Goal: Information Seeking & Learning: Learn about a topic

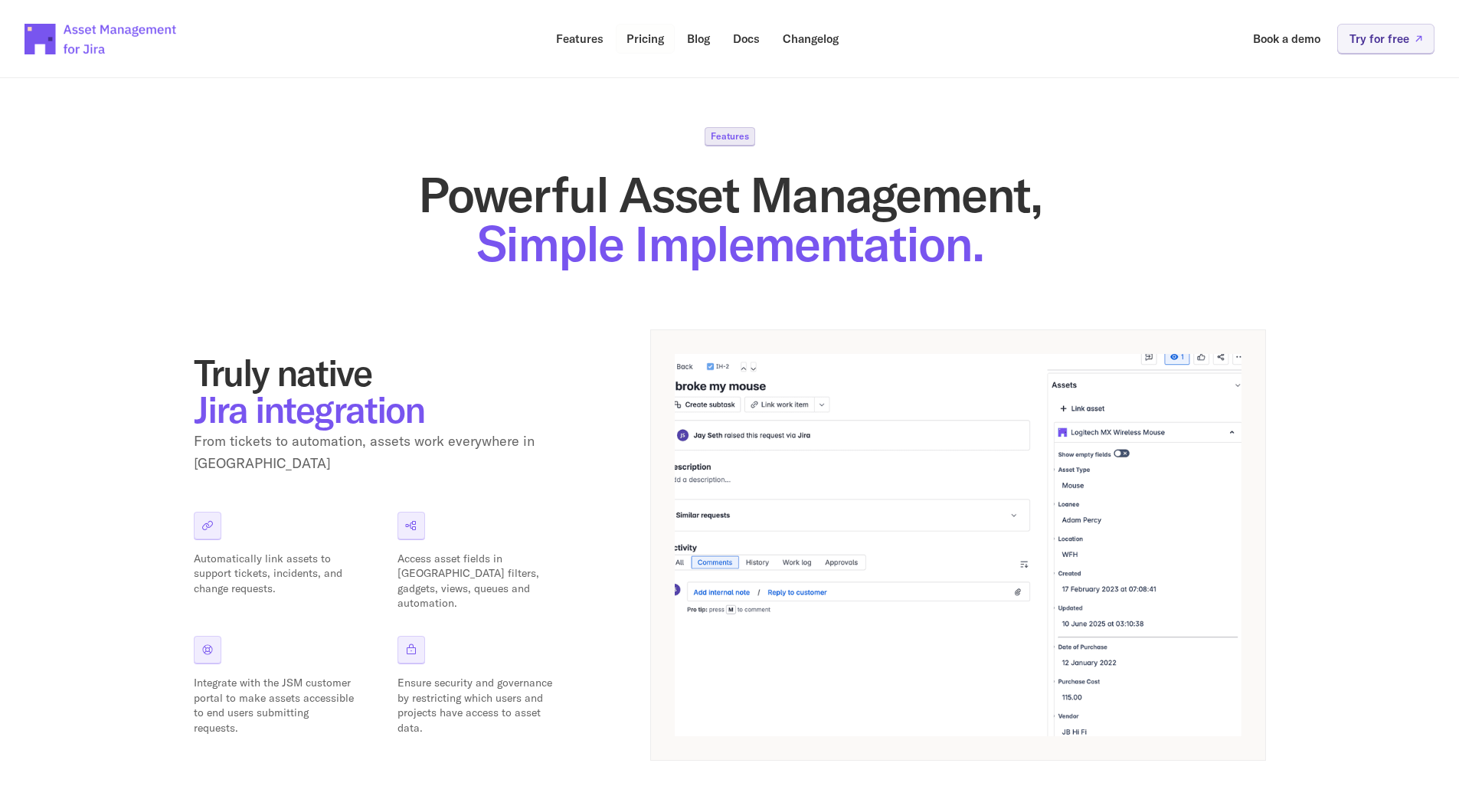
click at [632, 46] on link "Pricing" at bounding box center [645, 39] width 59 height 30
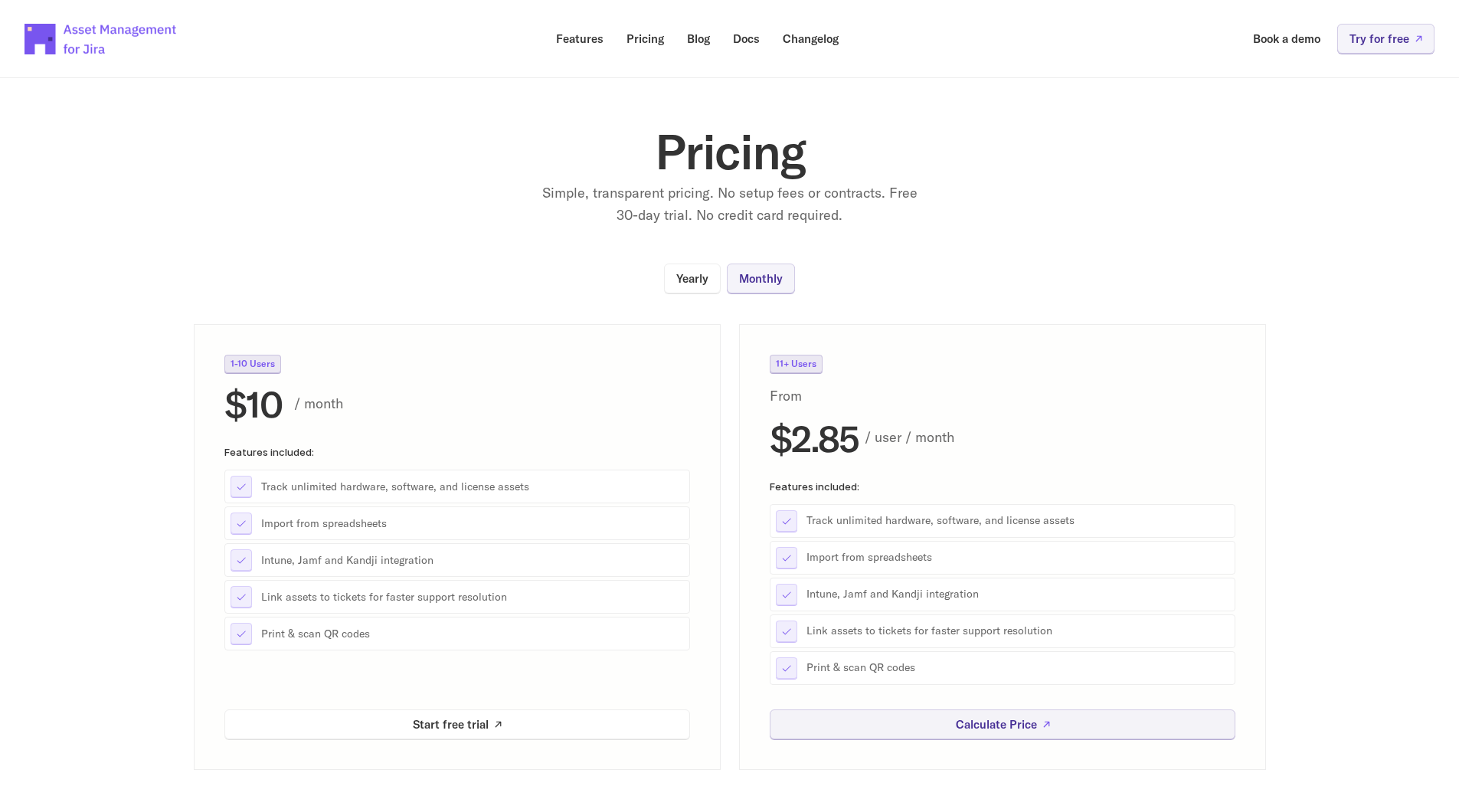
click at [355, 186] on section "Pricing Simple, transparent pricing. No setup fees or contracts. Free 30-day tr…" at bounding box center [729, 412] width 1459 height 716
click at [574, 33] on p "Features" at bounding box center [579, 38] width 47 height 11
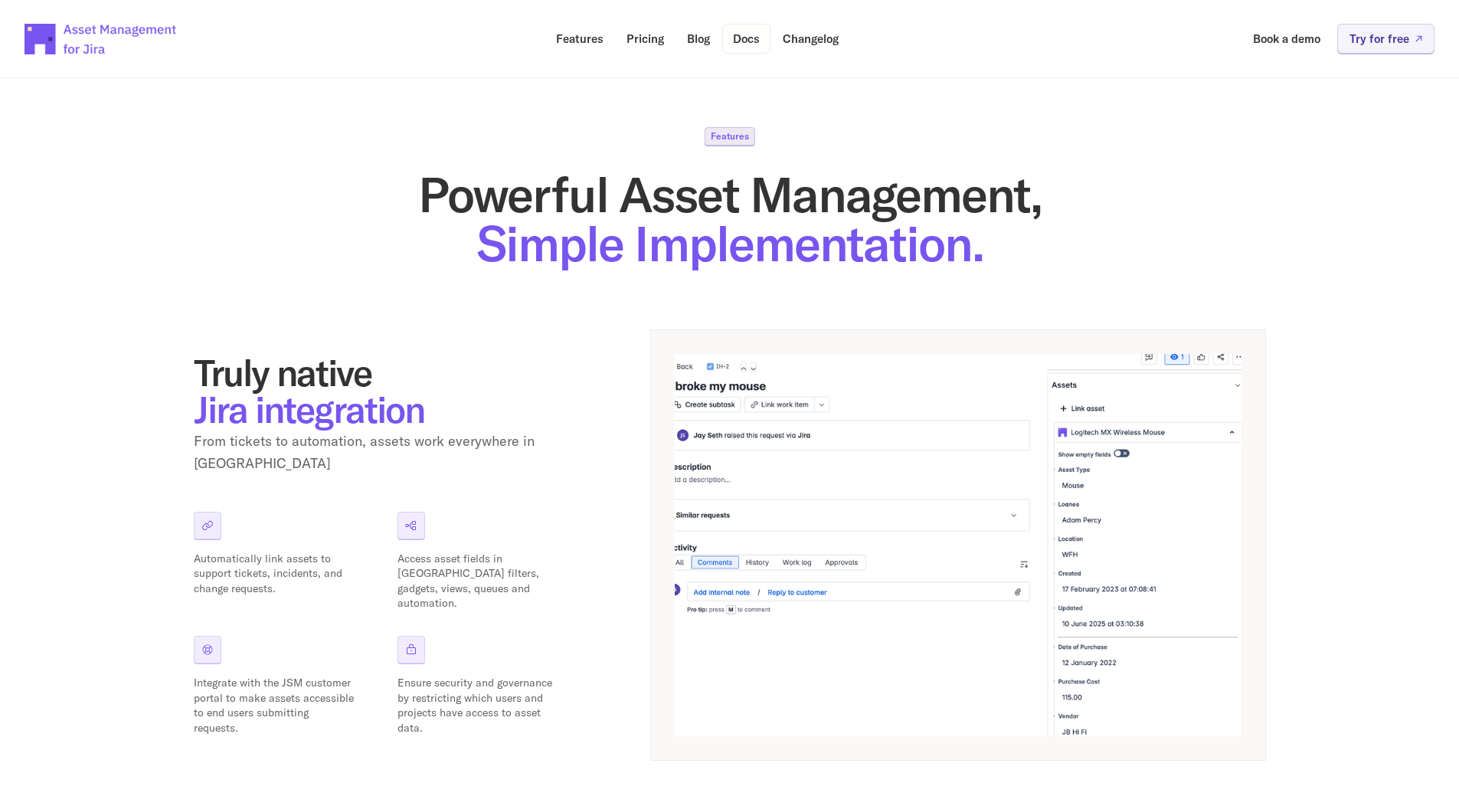
click at [747, 34] on p "Docs" at bounding box center [746, 38] width 27 height 11
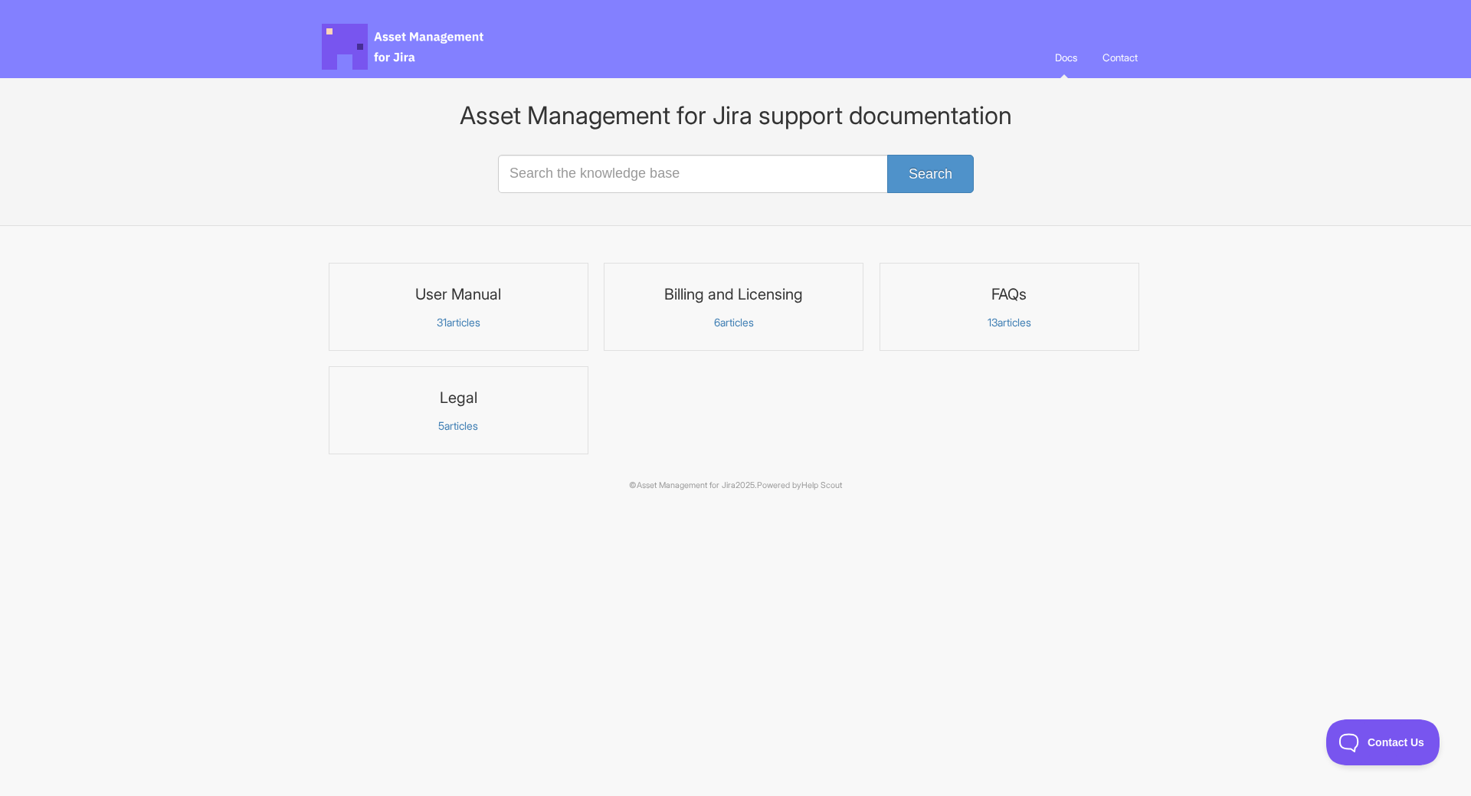
click at [454, 300] on h3 "User Manual" at bounding box center [459, 294] width 240 height 20
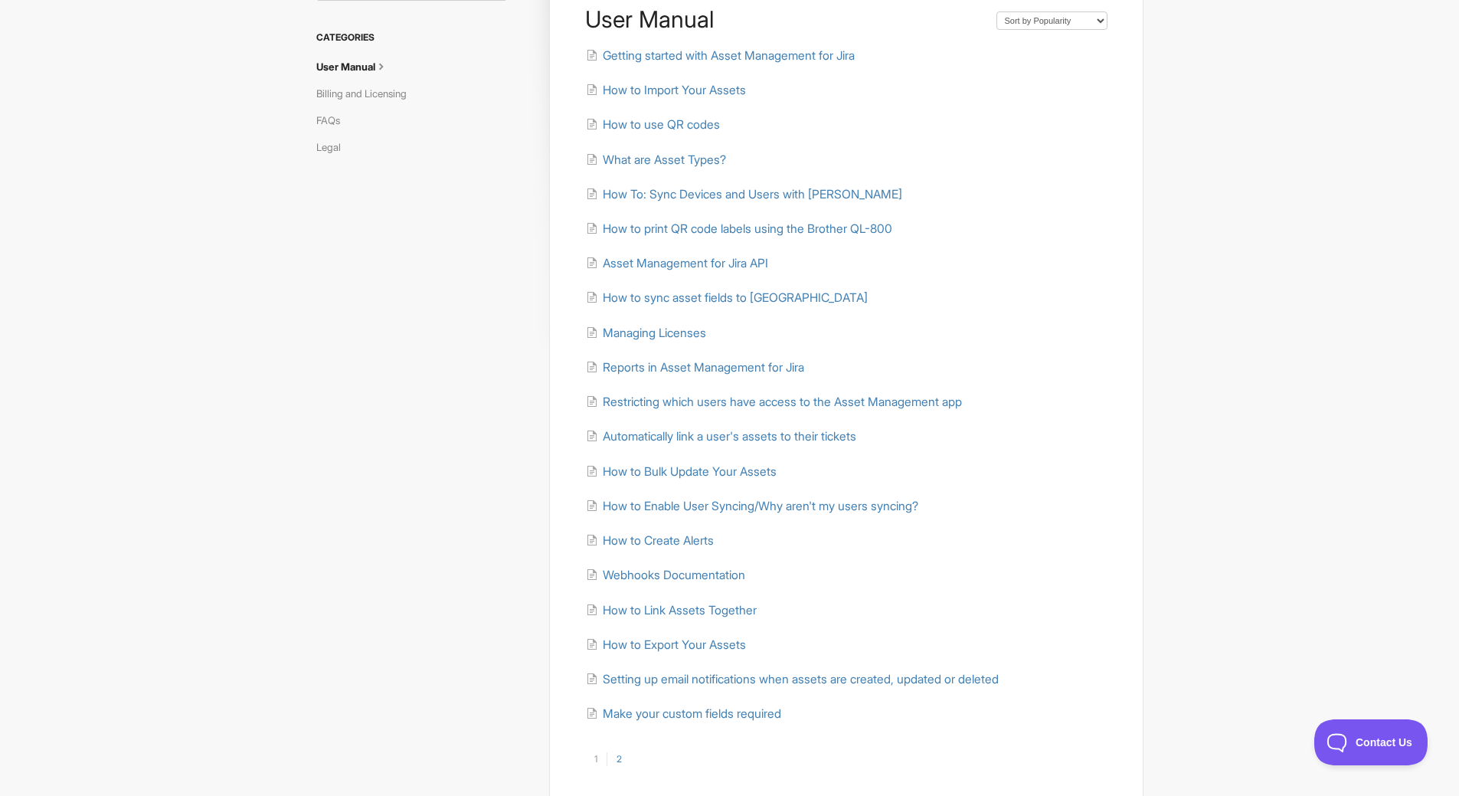
scroll to position [153, 0]
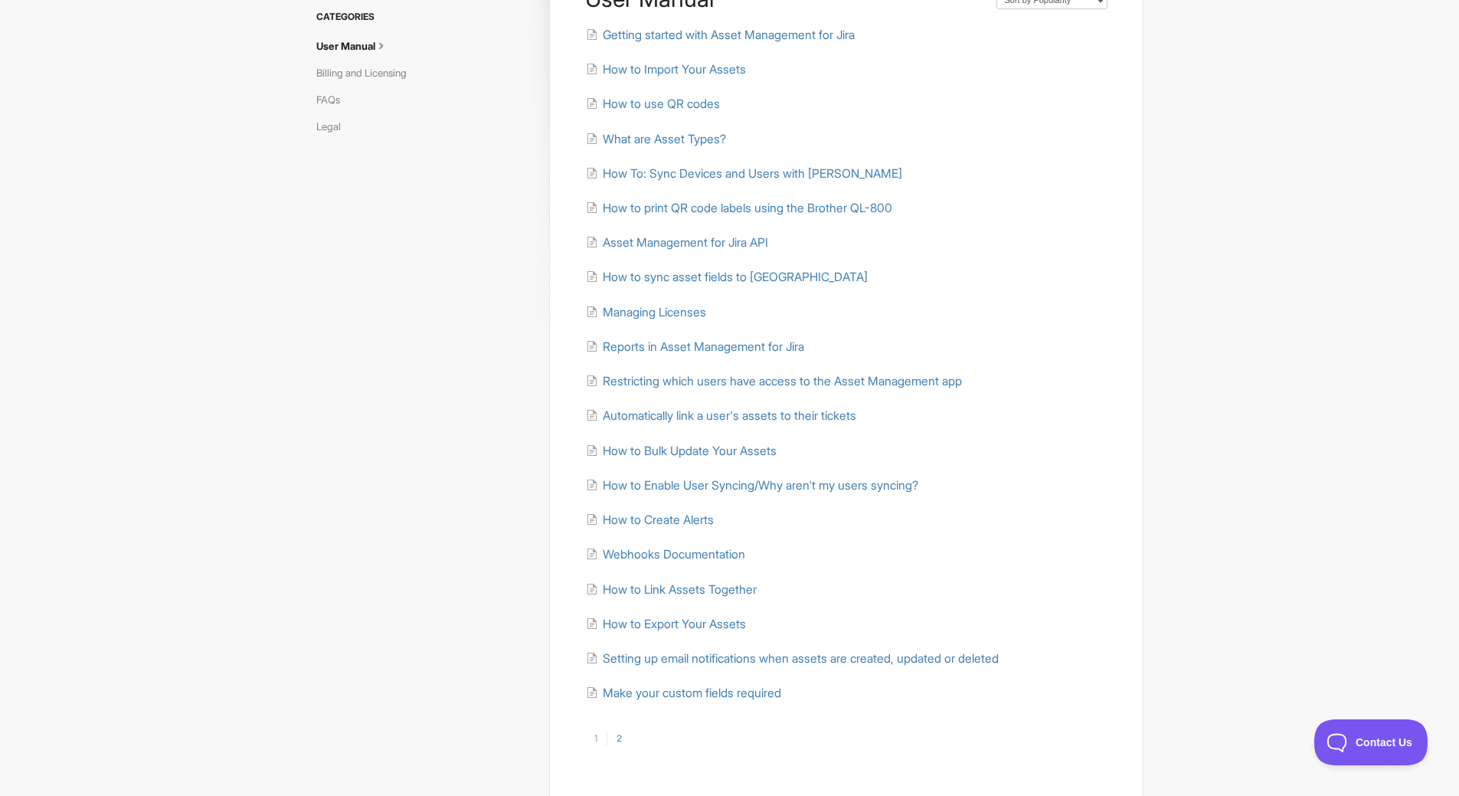
click at [614, 742] on link "2" at bounding box center [619, 739] width 25 height 14
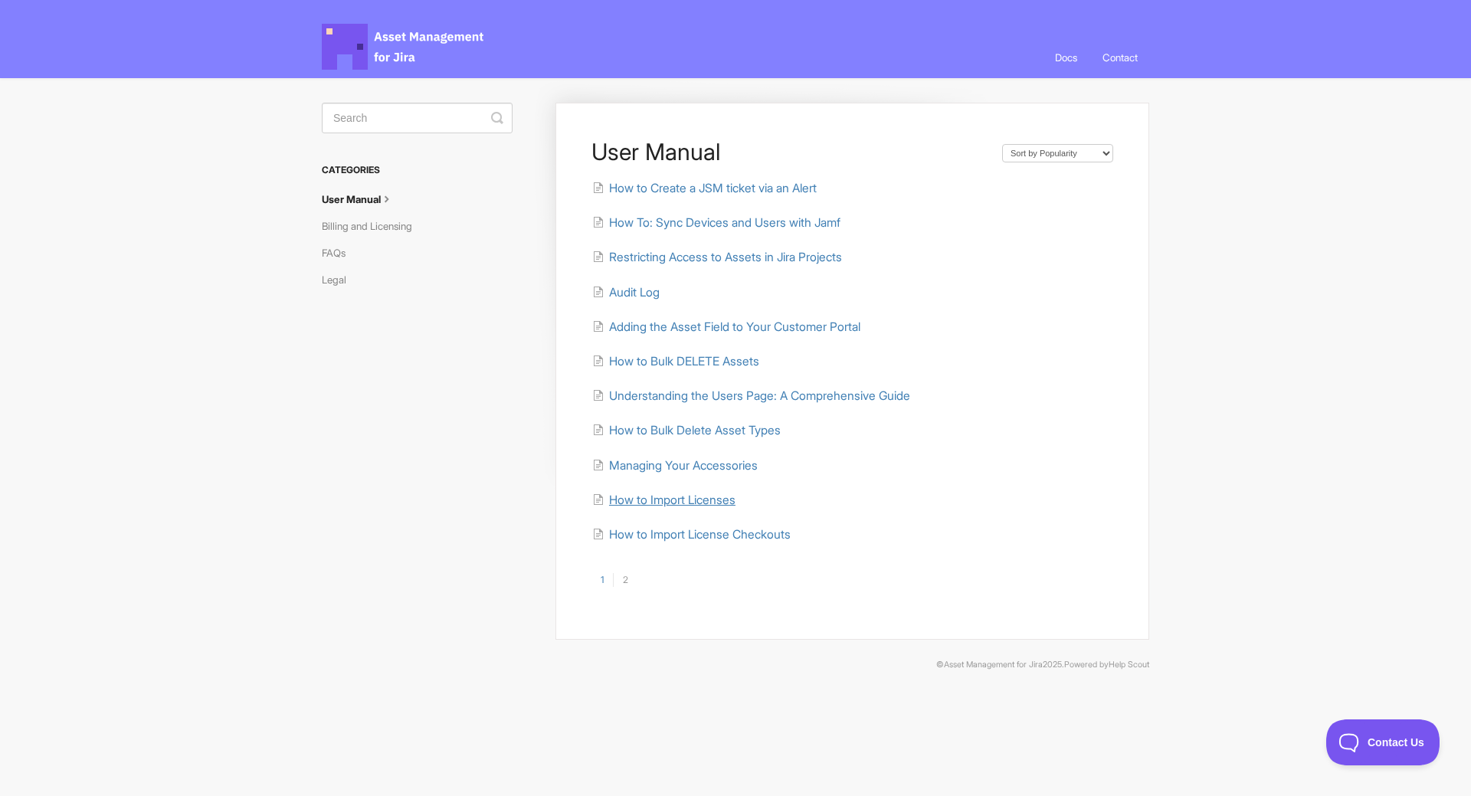
click at [706, 495] on span "How to Import Licenses" at bounding box center [672, 500] width 126 height 15
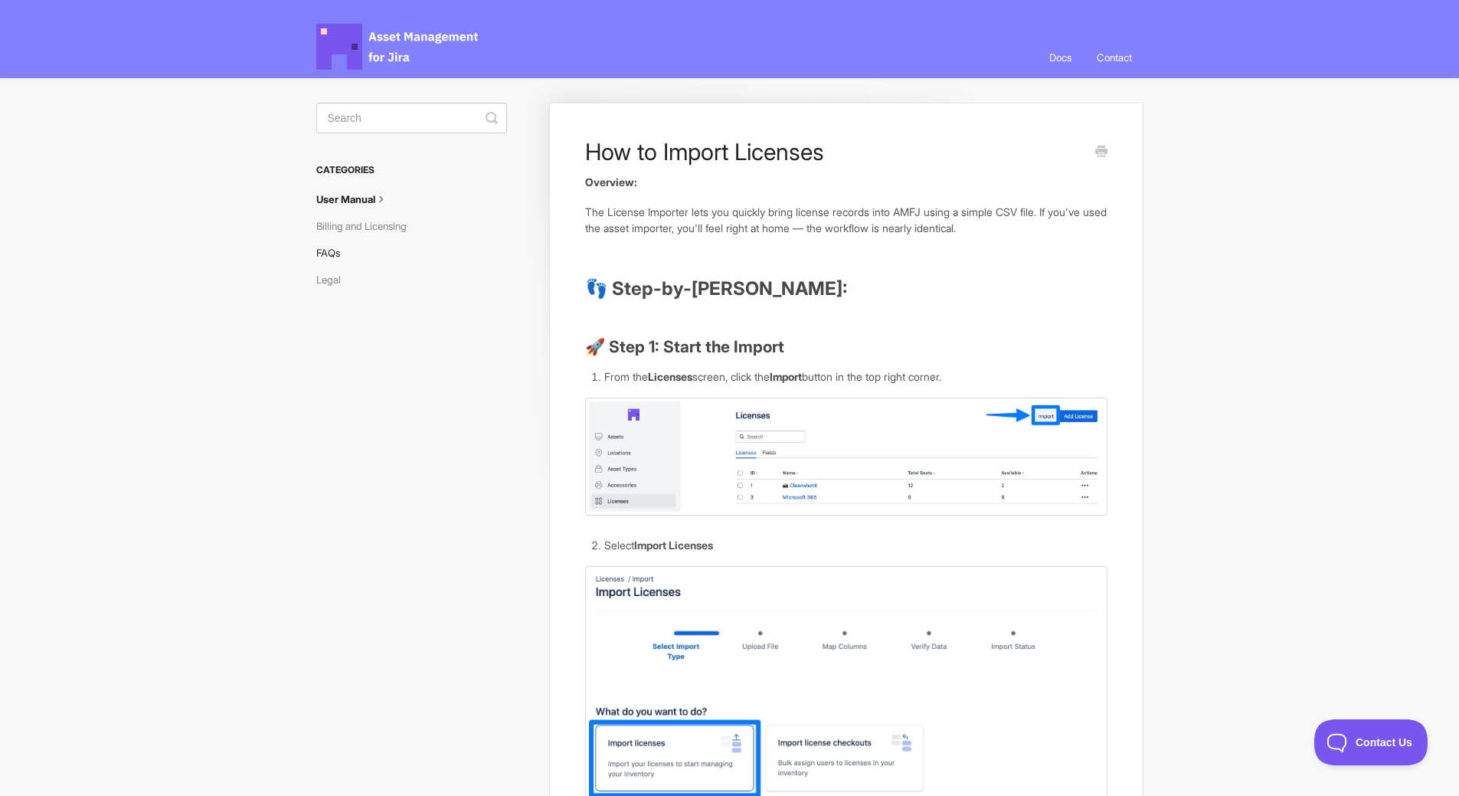
click at [316, 247] on link "FAQs" at bounding box center [333, 253] width 35 height 25
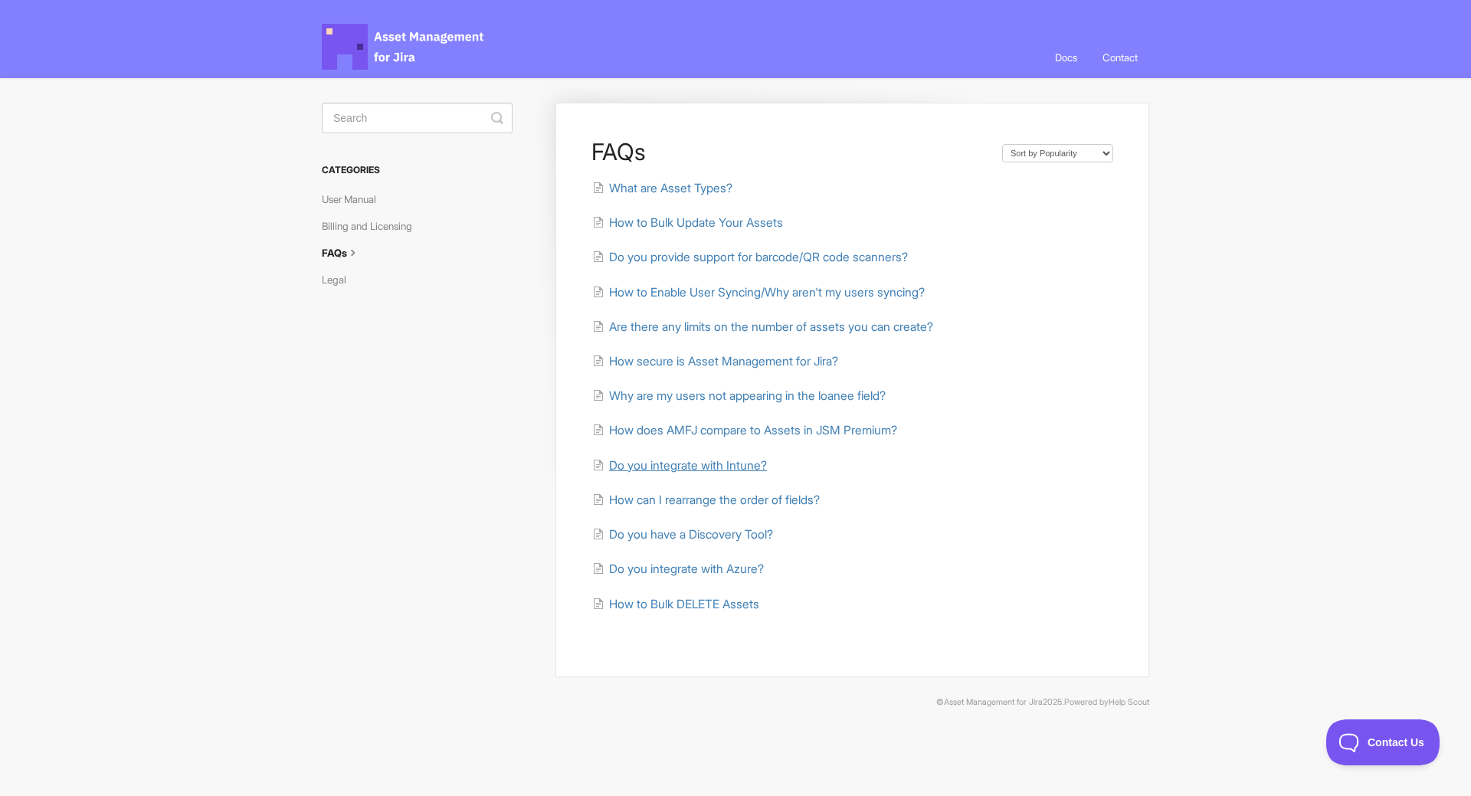
click at [708, 463] on span "Do you integrate with Intune?" at bounding box center [688, 465] width 158 height 15
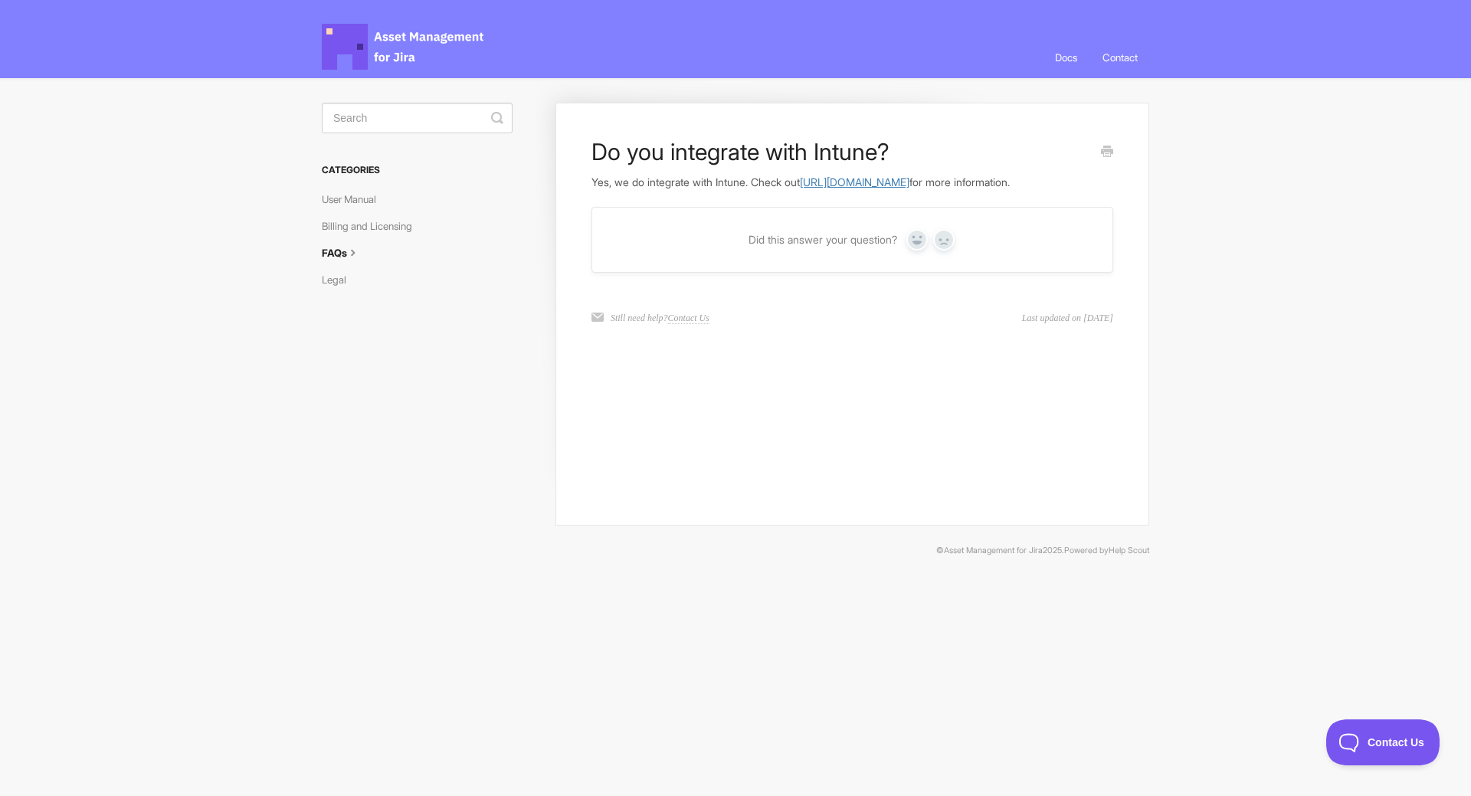
click at [872, 181] on link "https://docs.assetmanagementforjira.com/article/60-how-to-sync-devices-and-user…" at bounding box center [855, 181] width 110 height 13
